Goal: Task Accomplishment & Management: Use online tool/utility

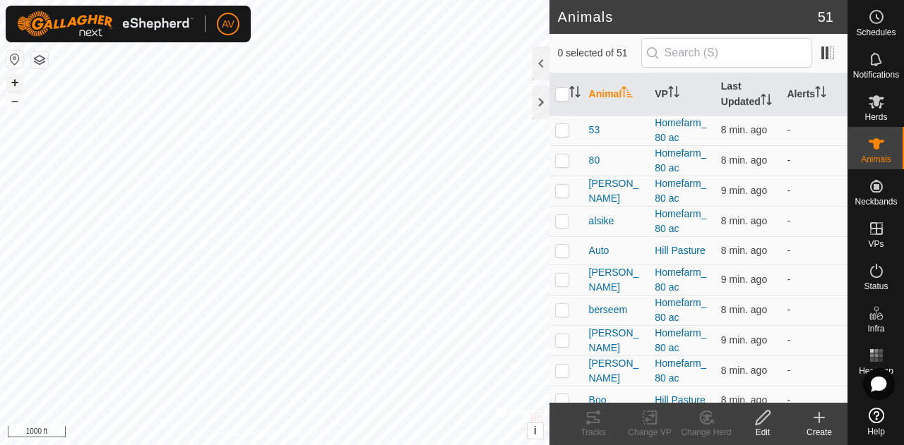
click at [18, 76] on button "+" at bounding box center [14, 82] width 17 height 17
click at [14, 100] on button "–" at bounding box center [14, 100] width 17 height 17
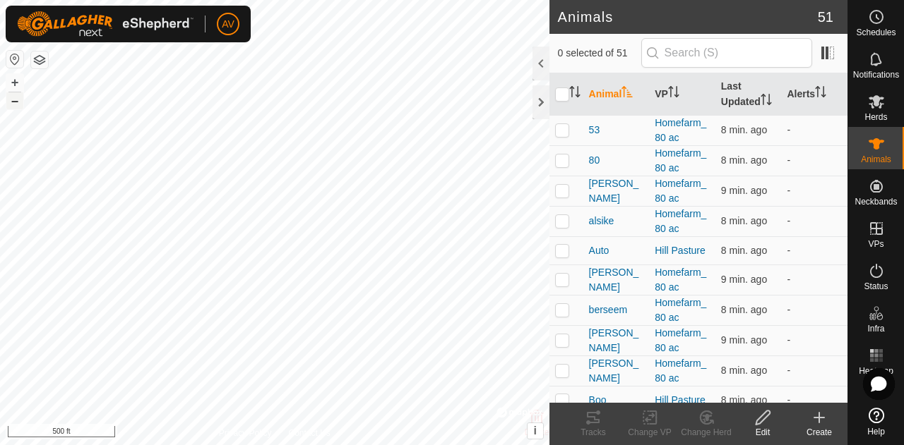
click at [14, 100] on button "–" at bounding box center [14, 100] width 17 height 17
click at [18, 83] on button "+" at bounding box center [14, 82] width 17 height 17
click at [882, 111] on es-mob-svg-icon at bounding box center [875, 101] width 25 height 23
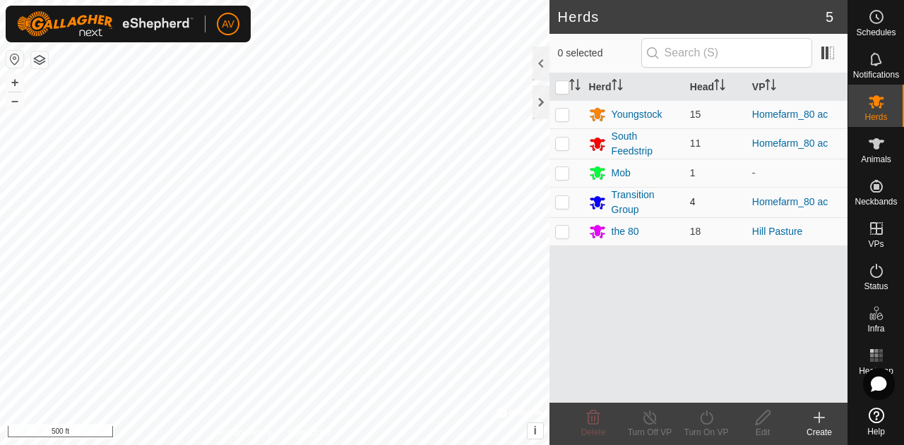
click at [553, 196] on td at bounding box center [566, 202] width 34 height 30
checkbox input "true"
click at [565, 139] on p-checkbox at bounding box center [562, 143] width 14 height 11
checkbox input "true"
click at [651, 421] on icon at bounding box center [650, 417] width 18 height 17
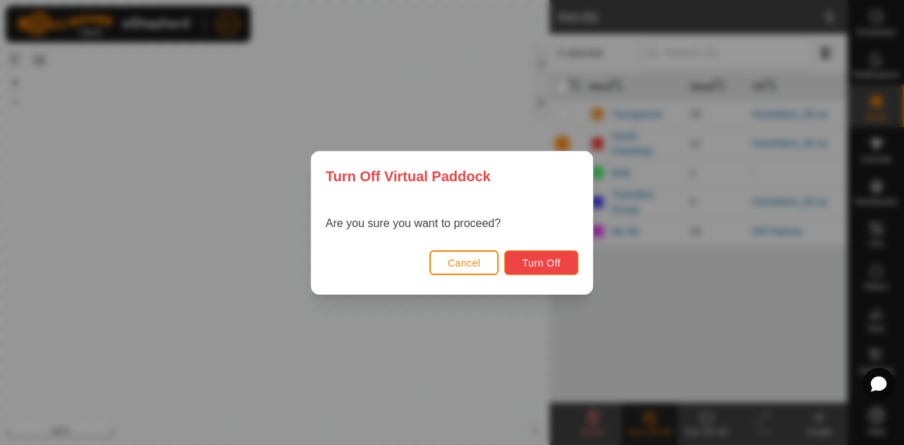
click at [539, 270] on button "Turn Off" at bounding box center [541, 263] width 74 height 25
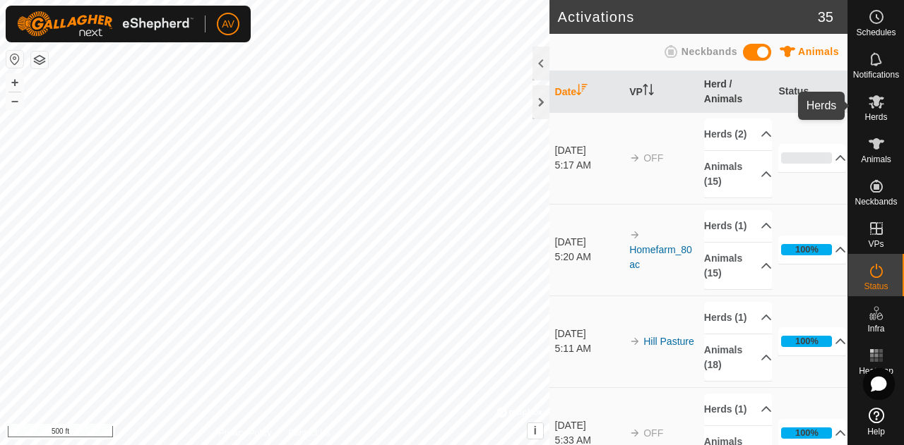
click at [868, 111] on es-mob-svg-icon at bounding box center [875, 101] width 25 height 23
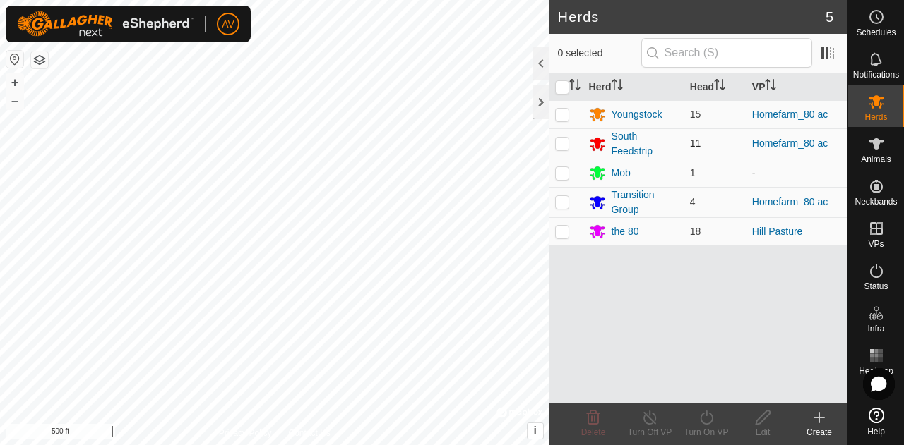
click at [563, 142] on p-checkbox at bounding box center [562, 143] width 14 height 11
checkbox input "true"
click at [561, 193] on td at bounding box center [566, 202] width 34 height 30
click at [563, 200] on p-checkbox at bounding box center [562, 201] width 14 height 11
checkbox input "false"
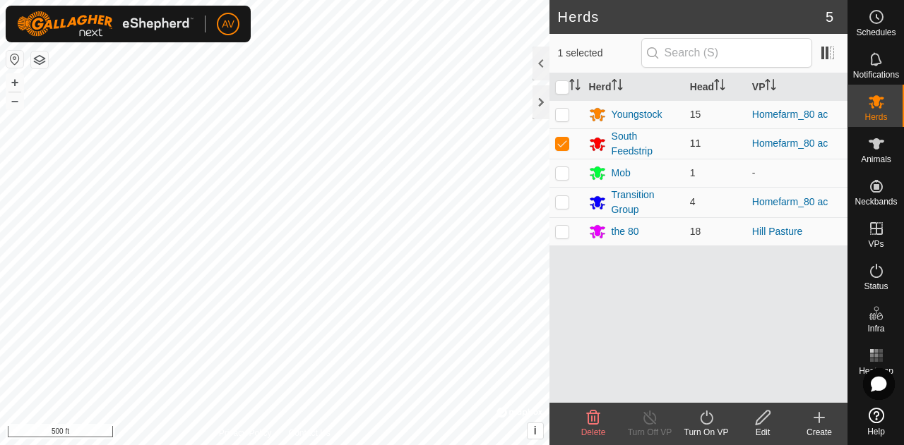
click at [566, 141] on p-checkbox at bounding box center [562, 143] width 14 height 11
checkbox input "false"
click at [566, 119] on td at bounding box center [566, 114] width 34 height 28
checkbox input "true"
click at [656, 420] on icon at bounding box center [650, 417] width 18 height 17
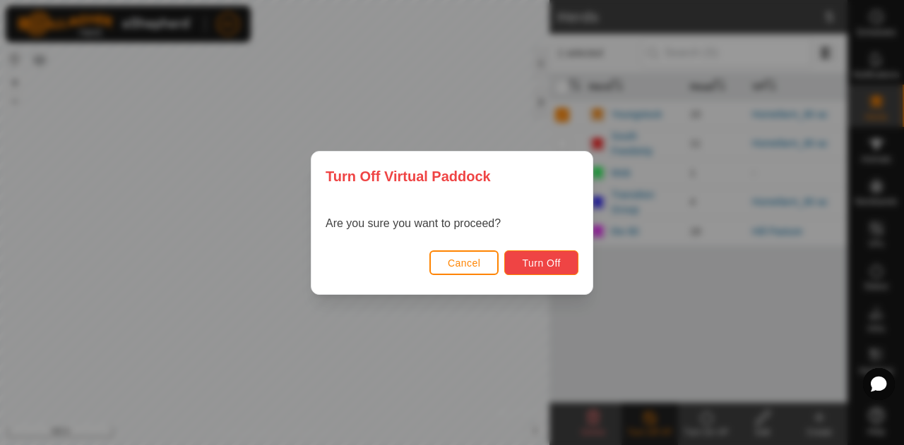
click at [544, 258] on span "Turn Off" at bounding box center [541, 263] width 39 height 11
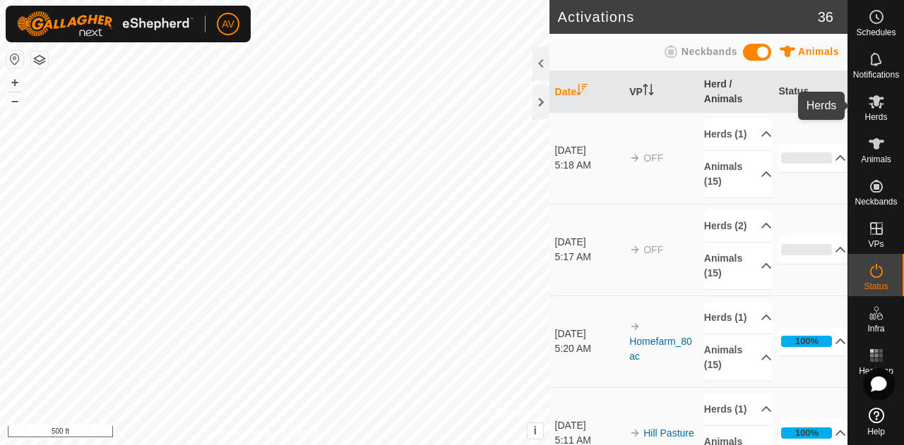
click at [854, 109] on div "Herds" at bounding box center [876, 106] width 56 height 42
